Goal: Find specific page/section: Find specific page/section

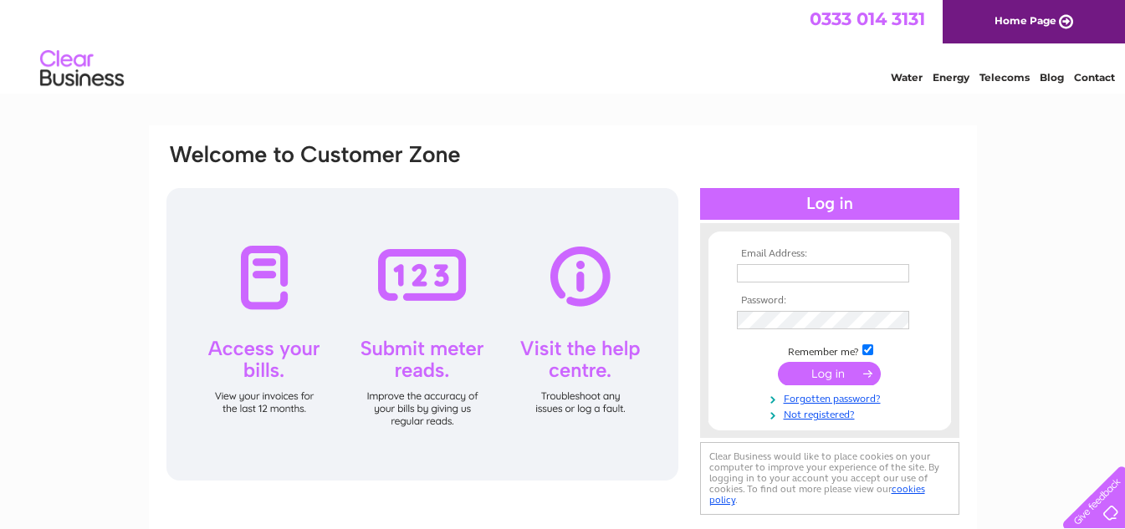
type input "lindsaybray22@gmail.com"
click at [819, 370] on input "submit" at bounding box center [829, 373] width 103 height 23
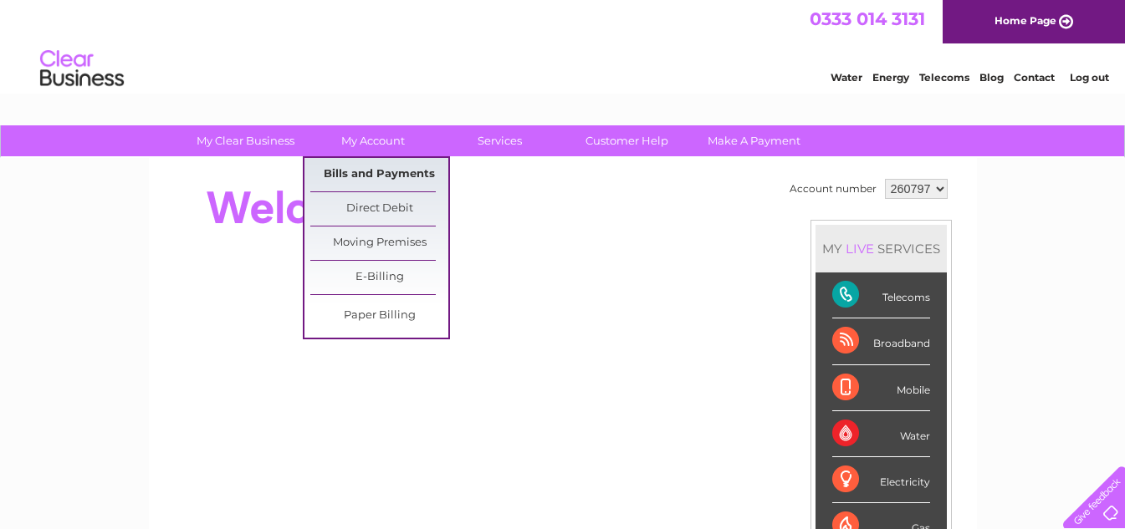
click at [348, 176] on link "Bills and Payments" at bounding box center [379, 174] width 138 height 33
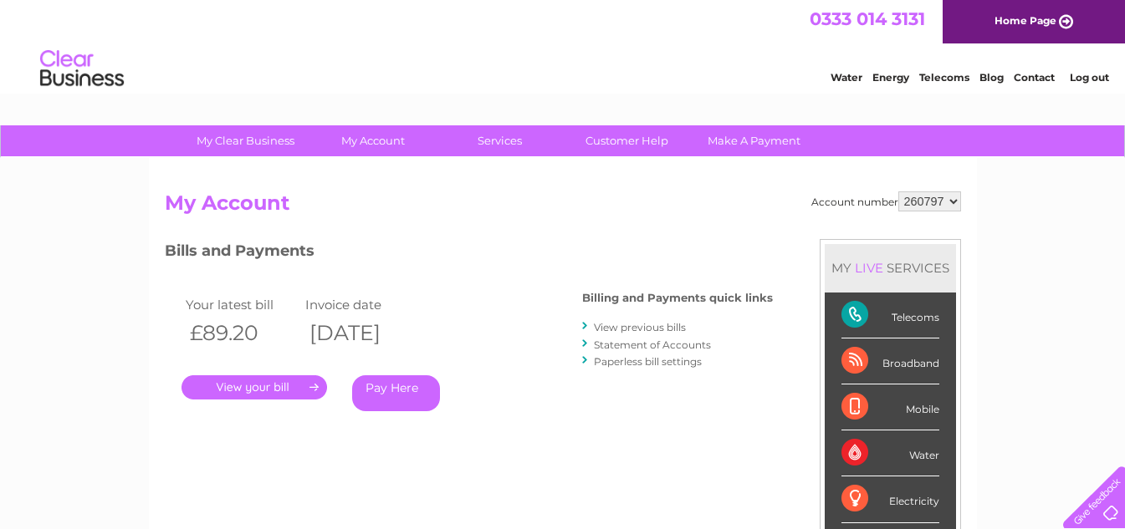
click at [266, 381] on link "." at bounding box center [254, 387] width 146 height 24
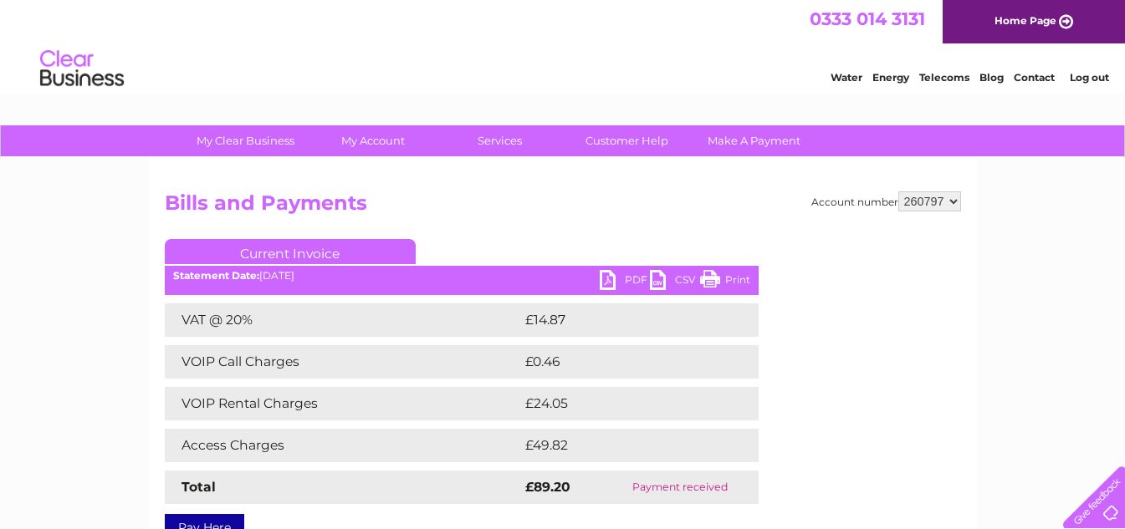
click at [733, 274] on link "Print" at bounding box center [725, 282] width 50 height 24
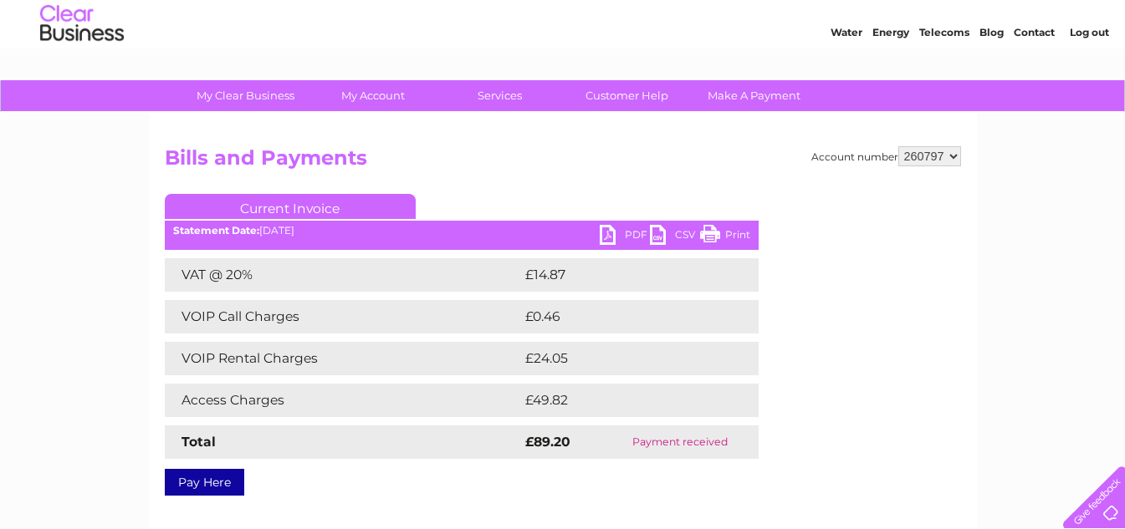
scroll to position [84, 0]
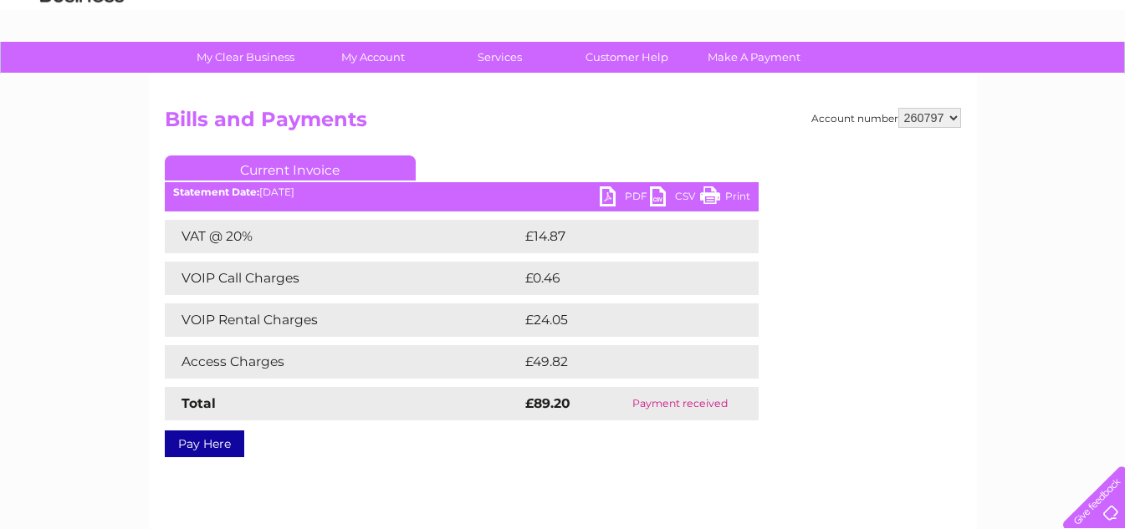
click at [735, 193] on link "Print" at bounding box center [725, 198] width 50 height 24
